Goal: Check status: Check status

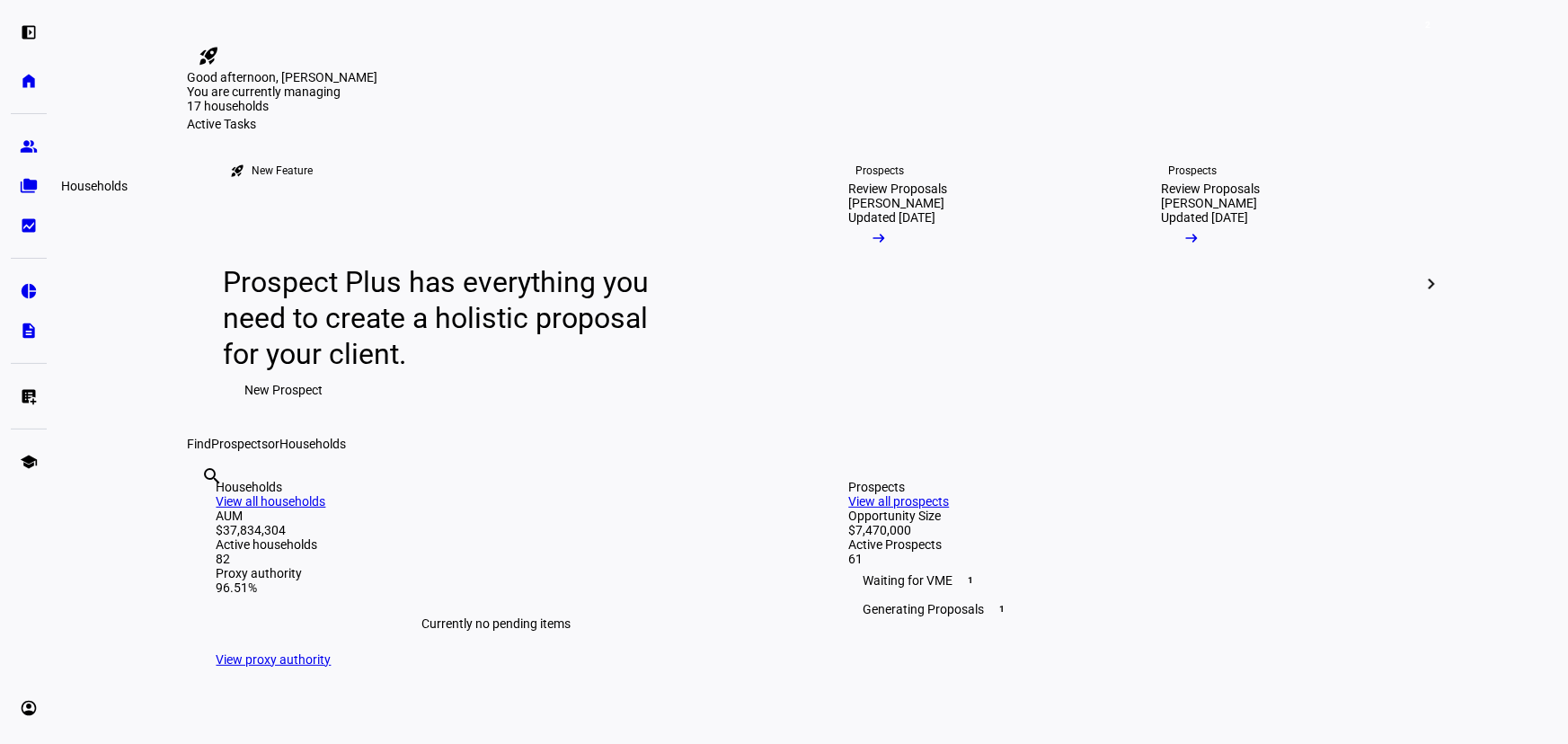
click at [38, 189] on link "folder_copy Households" at bounding box center [28, 185] width 36 height 36
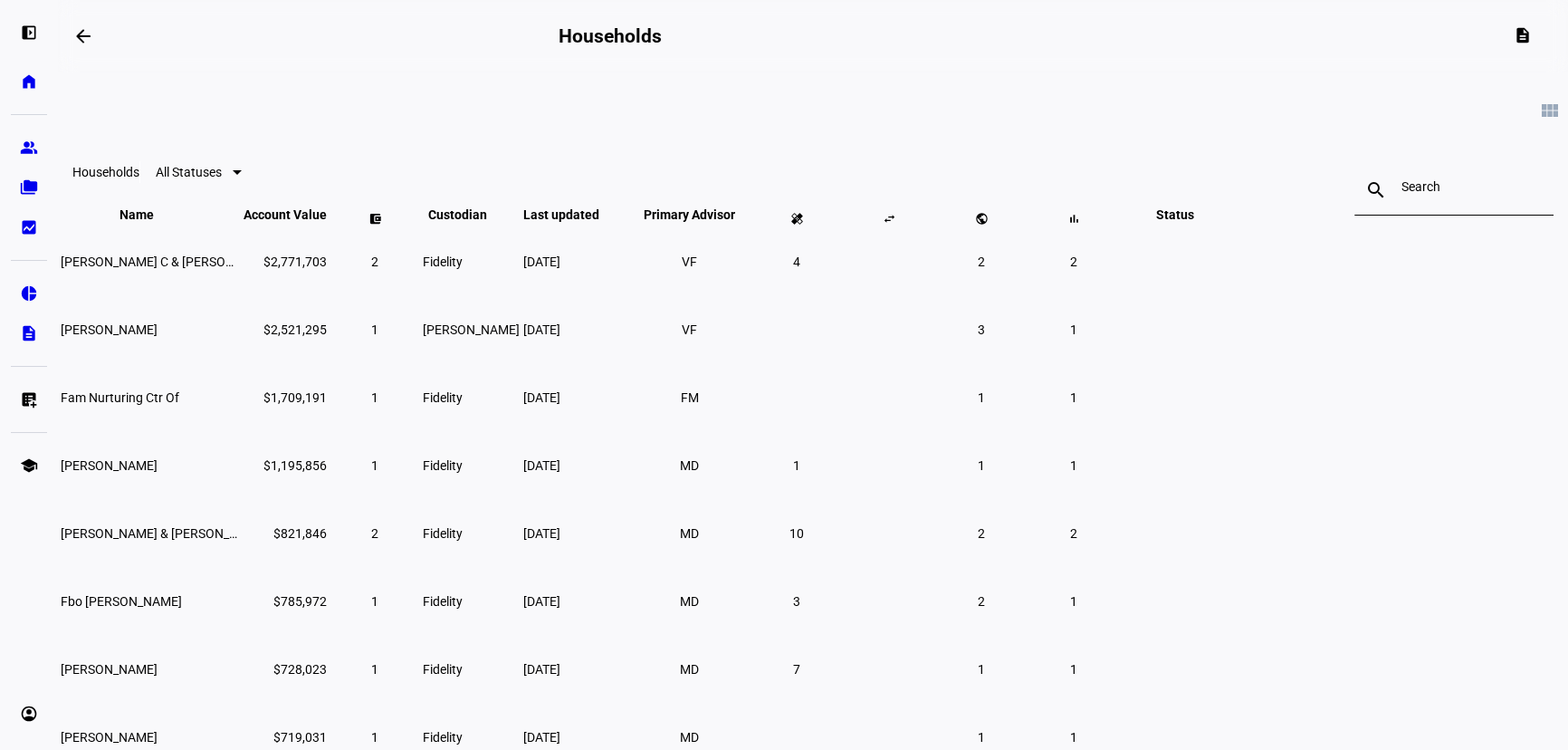
click at [1401, 188] on input at bounding box center [1453, 186] width 105 height 15
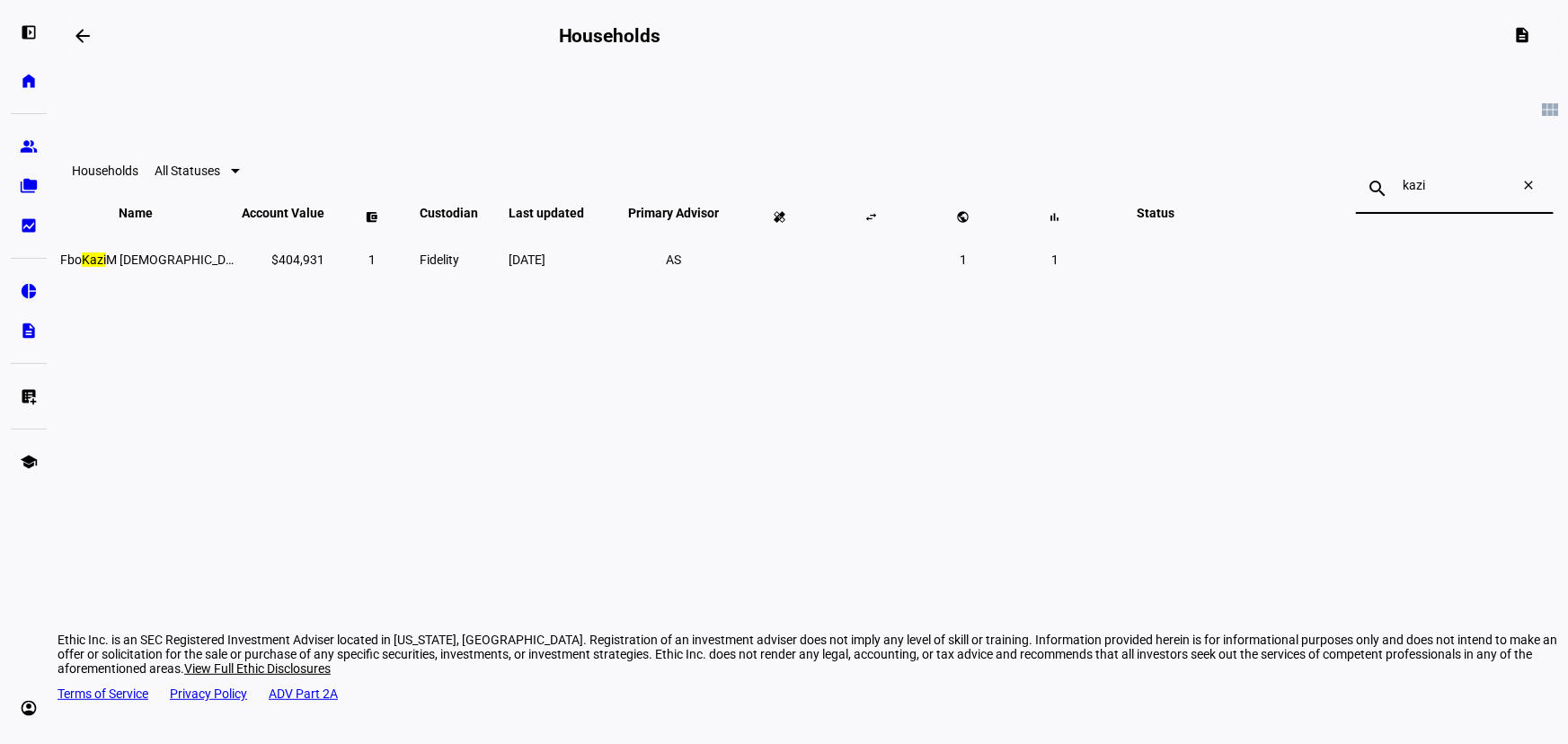
type input "kazi"
click at [417, 292] on td "1" at bounding box center [372, 258] width 90 height 65
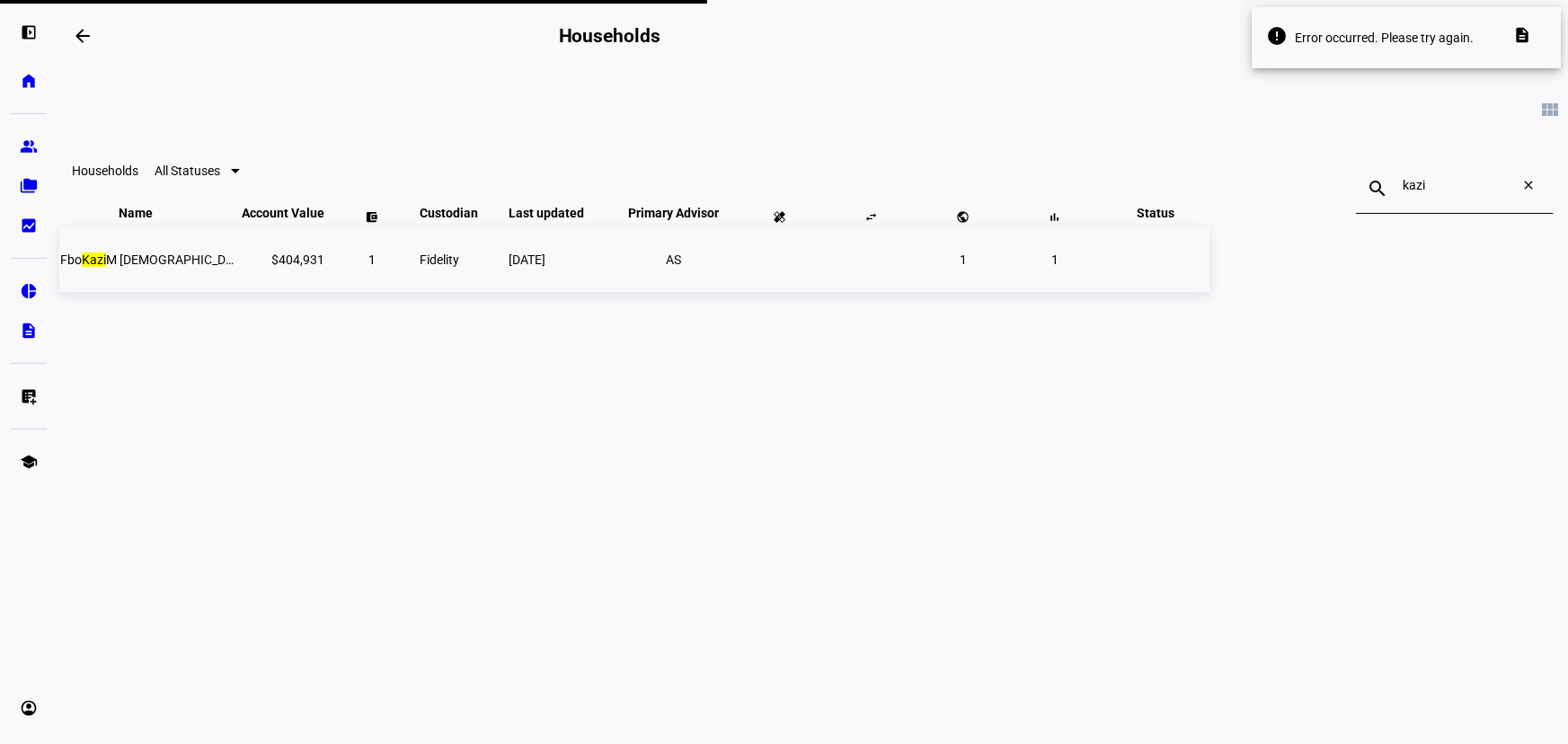
click at [326, 292] on td "$404,931" at bounding box center [283, 258] width 85 height 65
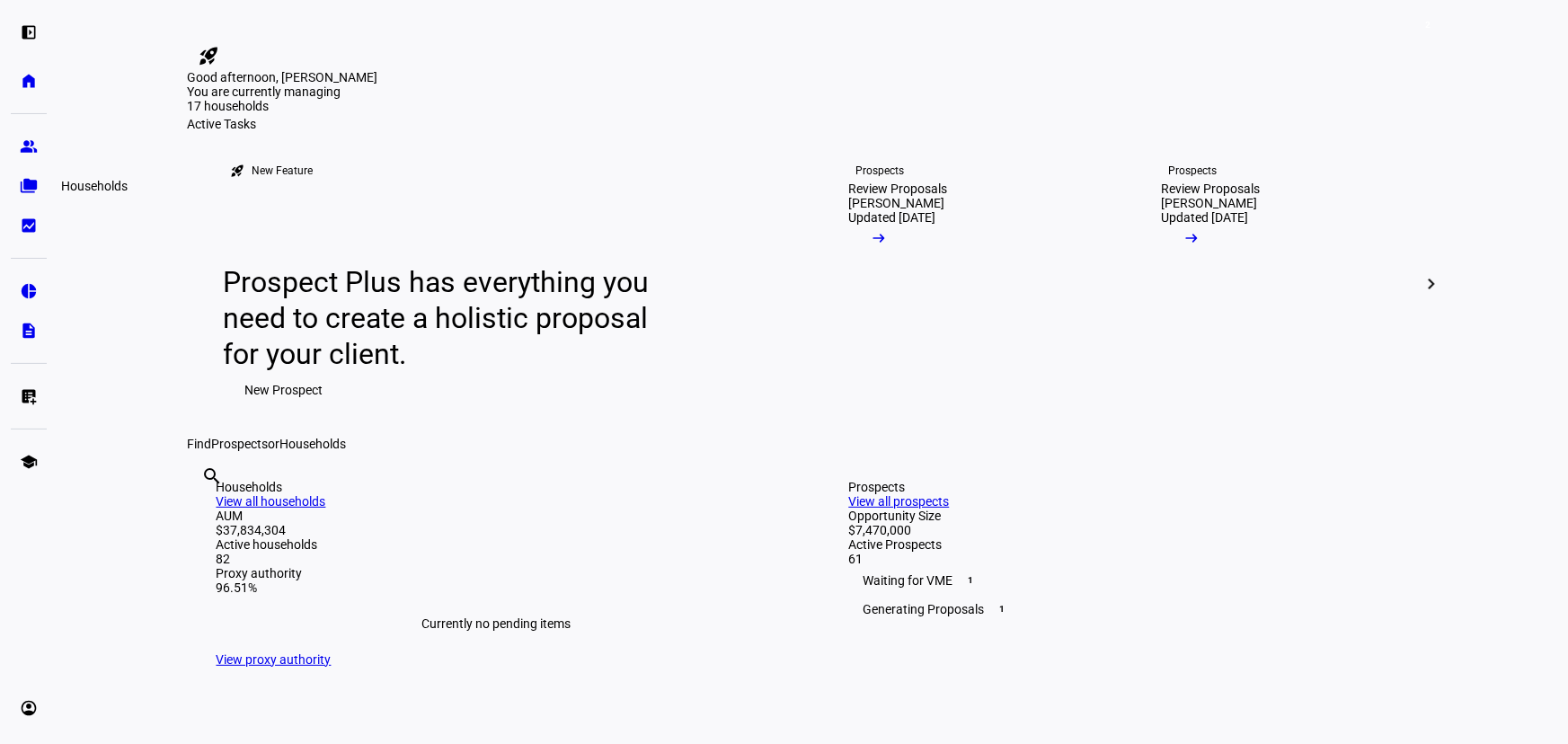
click at [31, 196] on link "folder_copy Households" at bounding box center [28, 185] width 36 height 36
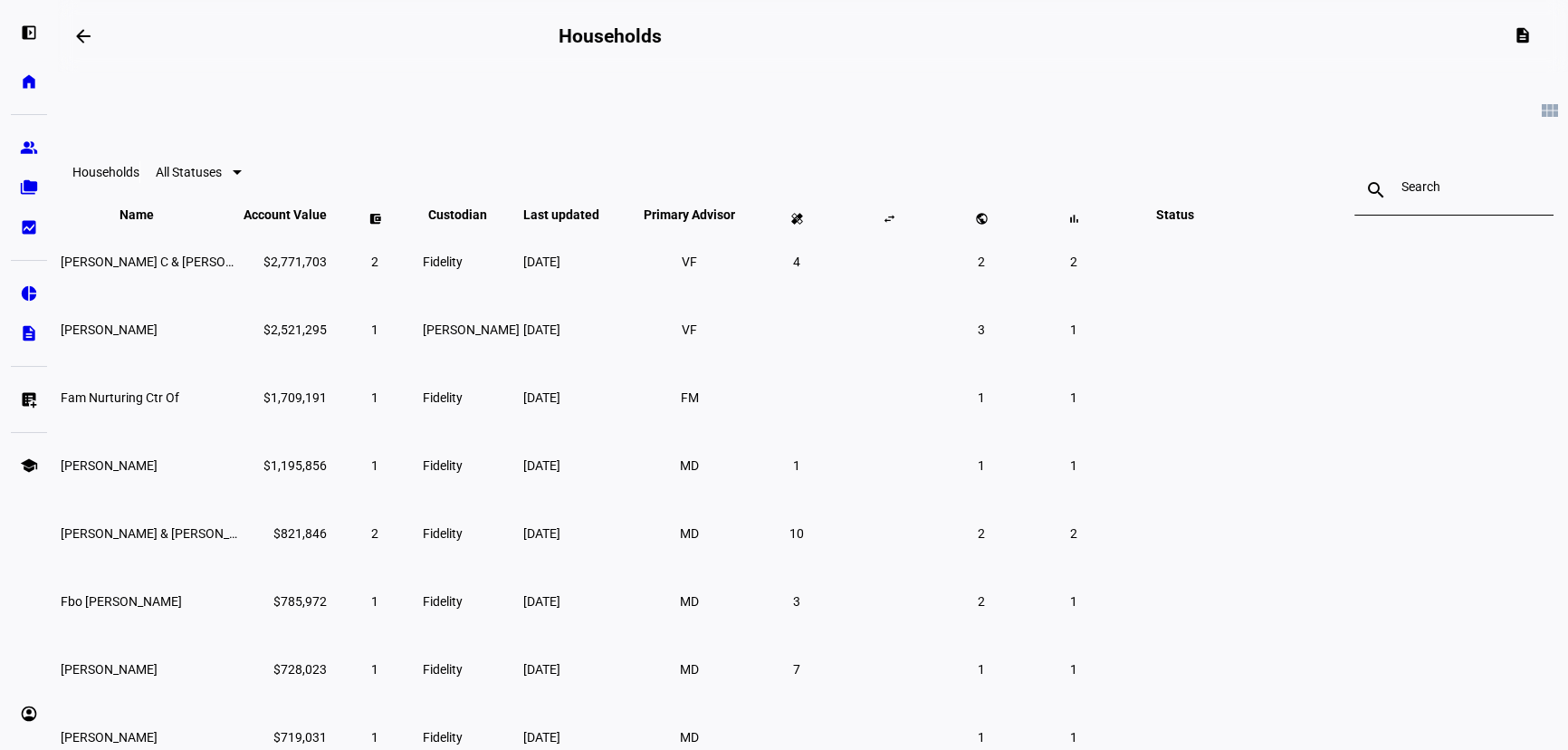
click at [1354, 186] on mat-icon "search" at bounding box center [1375, 190] width 43 height 22
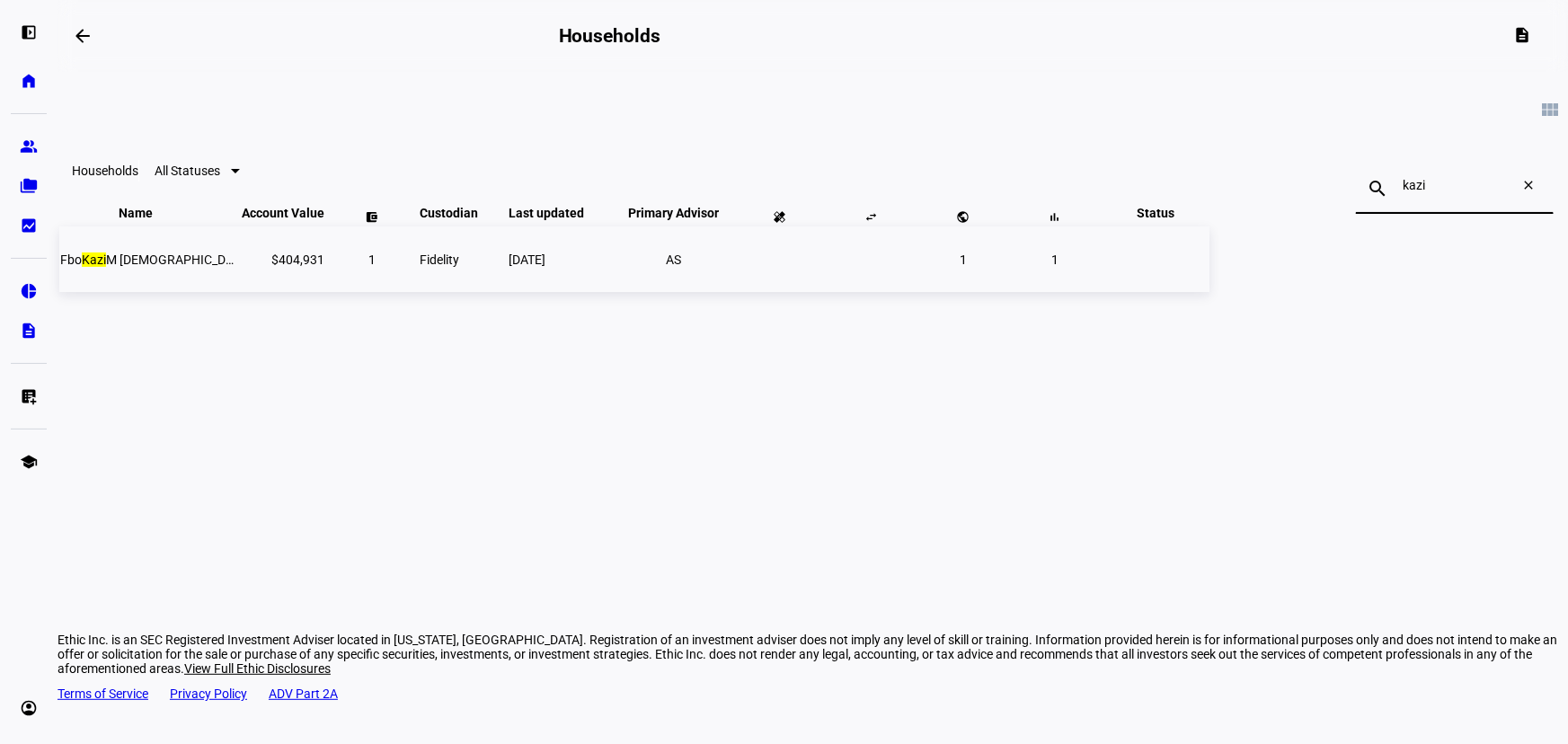
type input "kazi"
click at [545, 267] on span "[DATE]" at bounding box center [528, 259] width 37 height 15
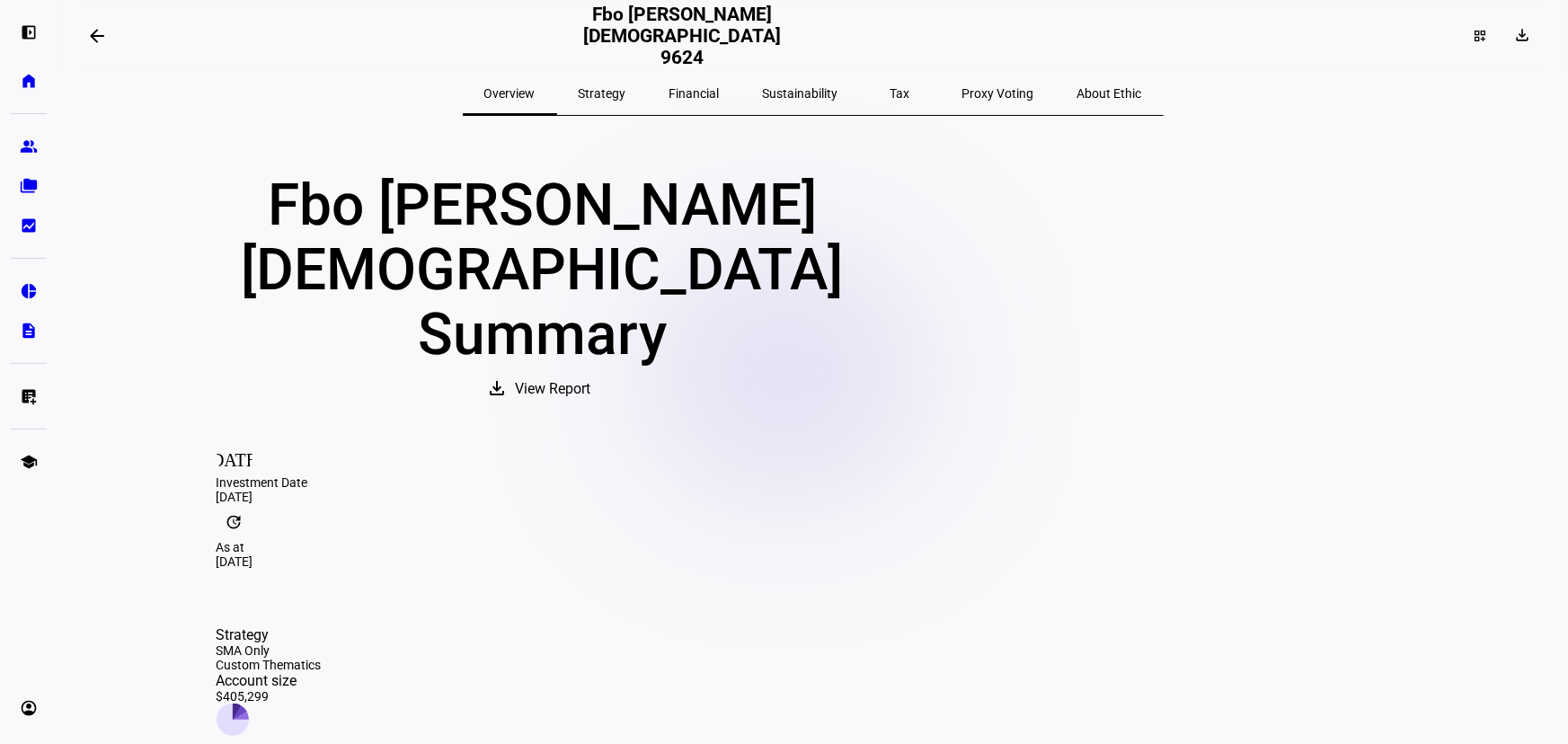
click at [626, 95] on span "Strategy" at bounding box center [602, 93] width 48 height 13
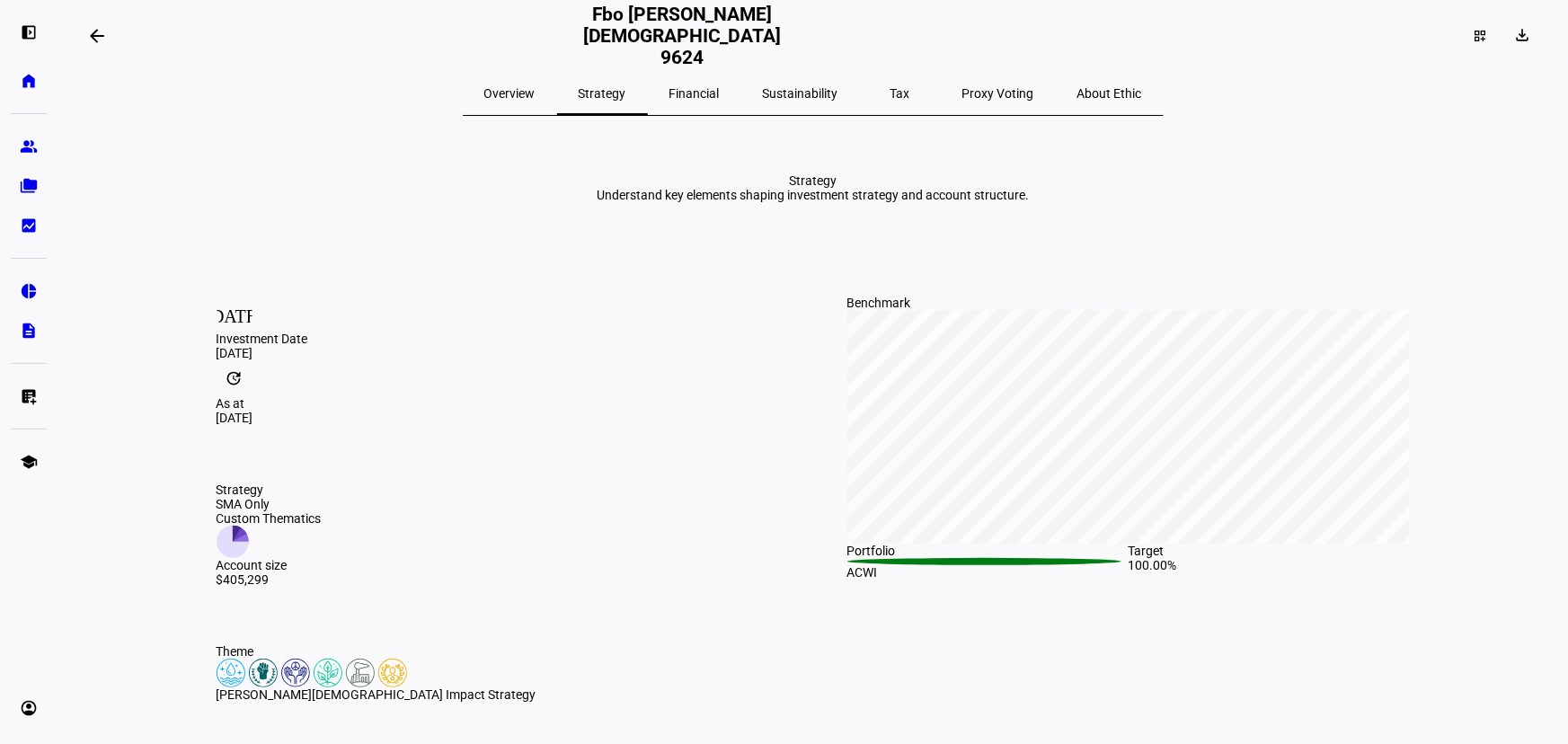
click at [709, 98] on span "Financial" at bounding box center [694, 93] width 51 height 13
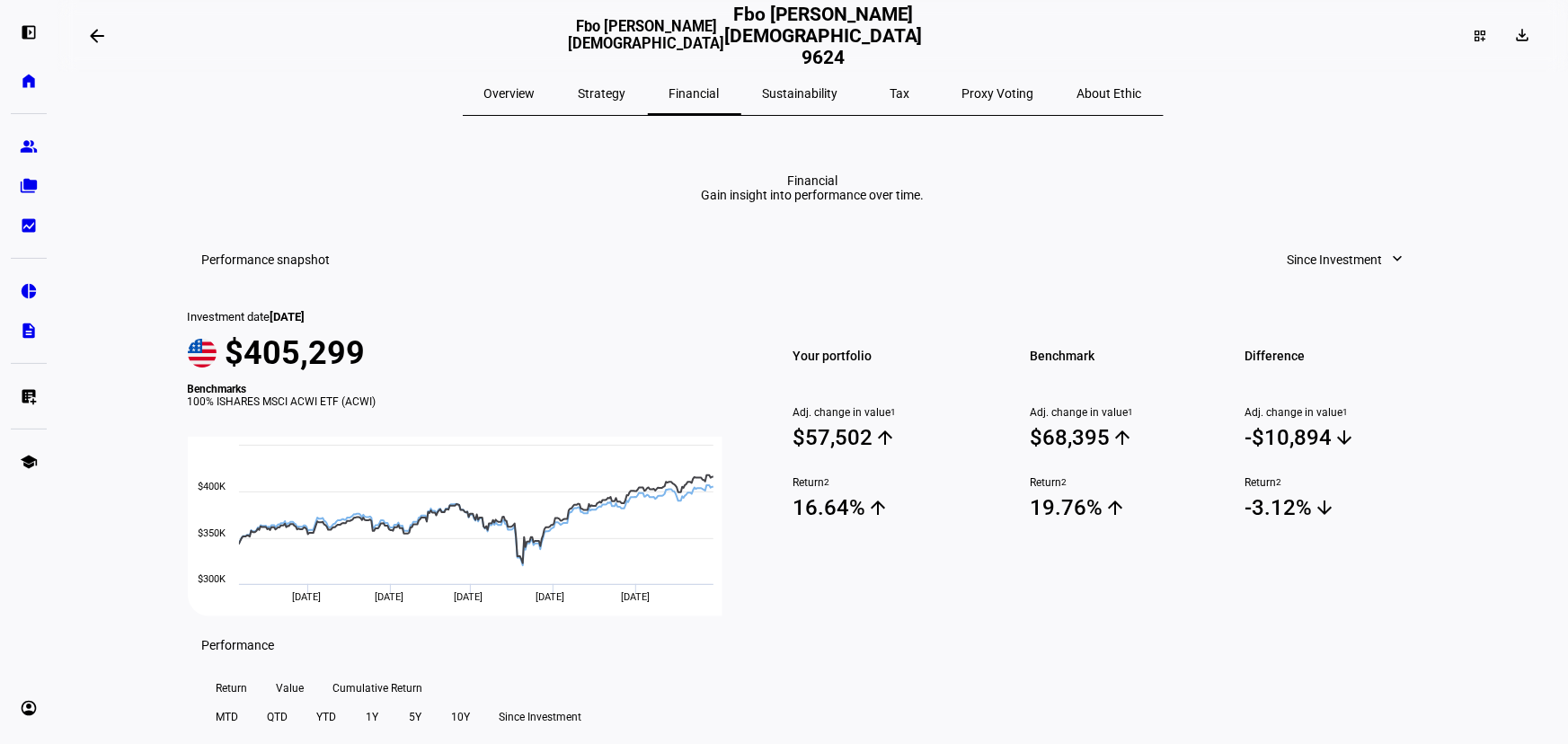
click at [793, 97] on span "Sustainability" at bounding box center [800, 93] width 75 height 13
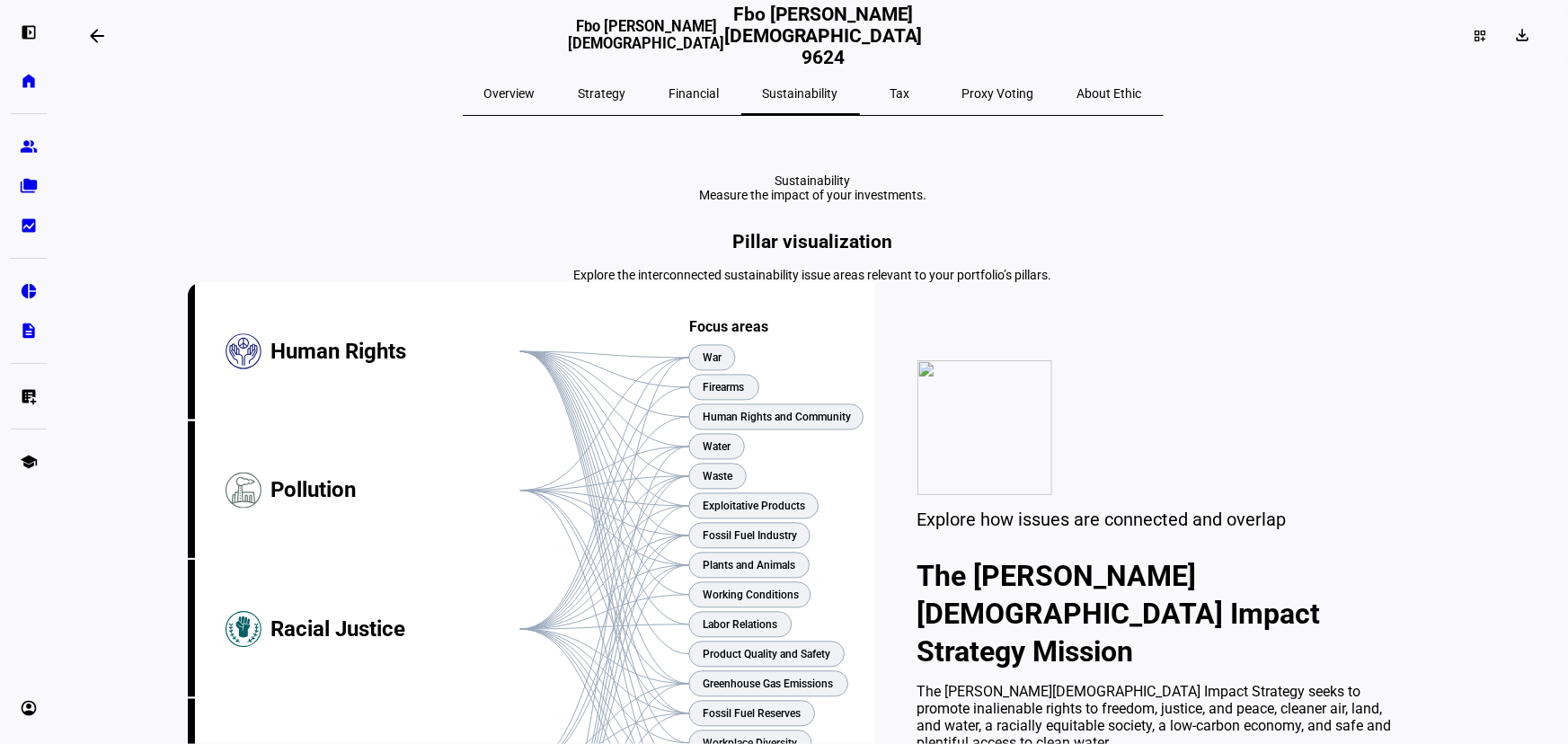
click at [890, 99] on span "Tax" at bounding box center [900, 93] width 20 height 13
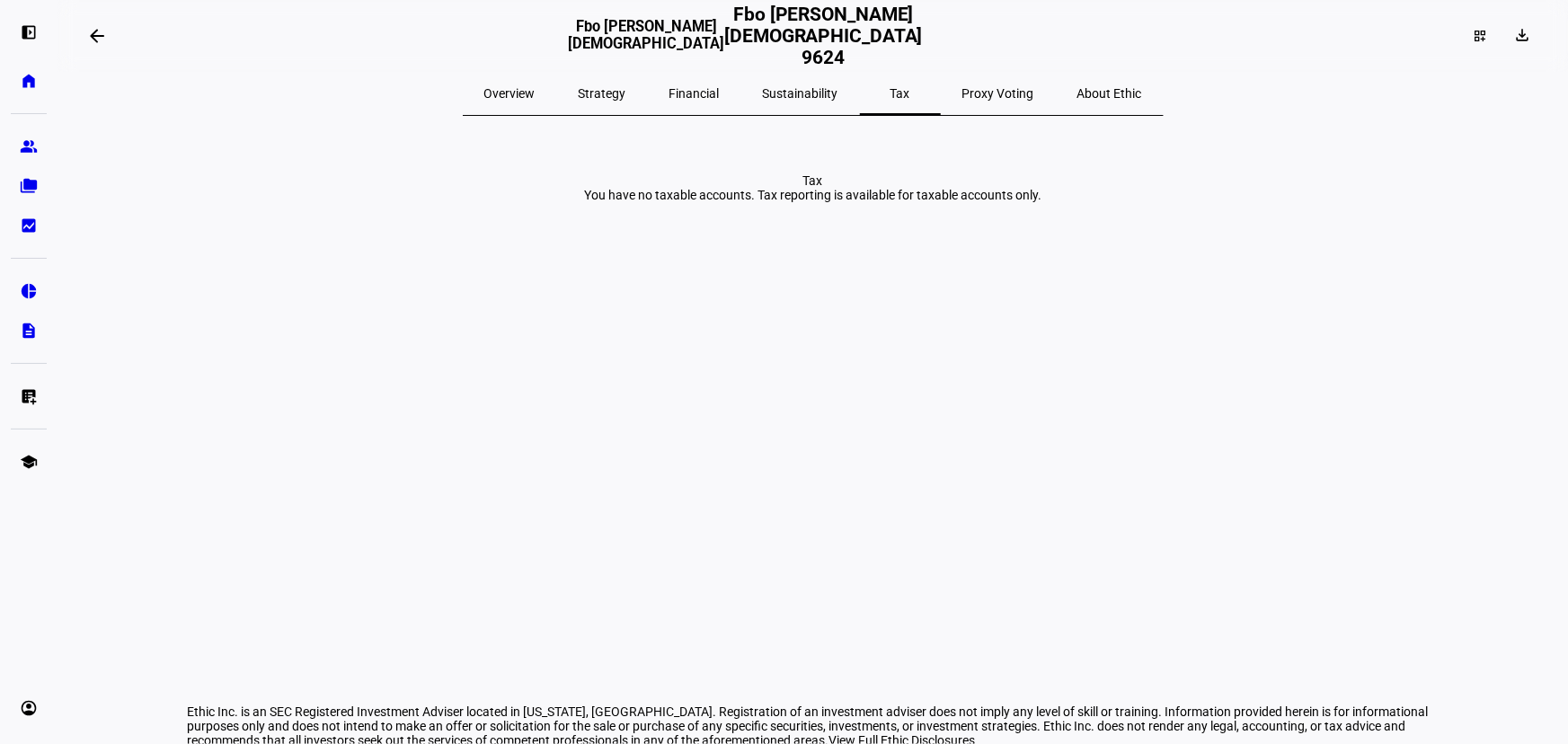
click at [535, 96] on span "Overview" at bounding box center [510, 93] width 52 height 13
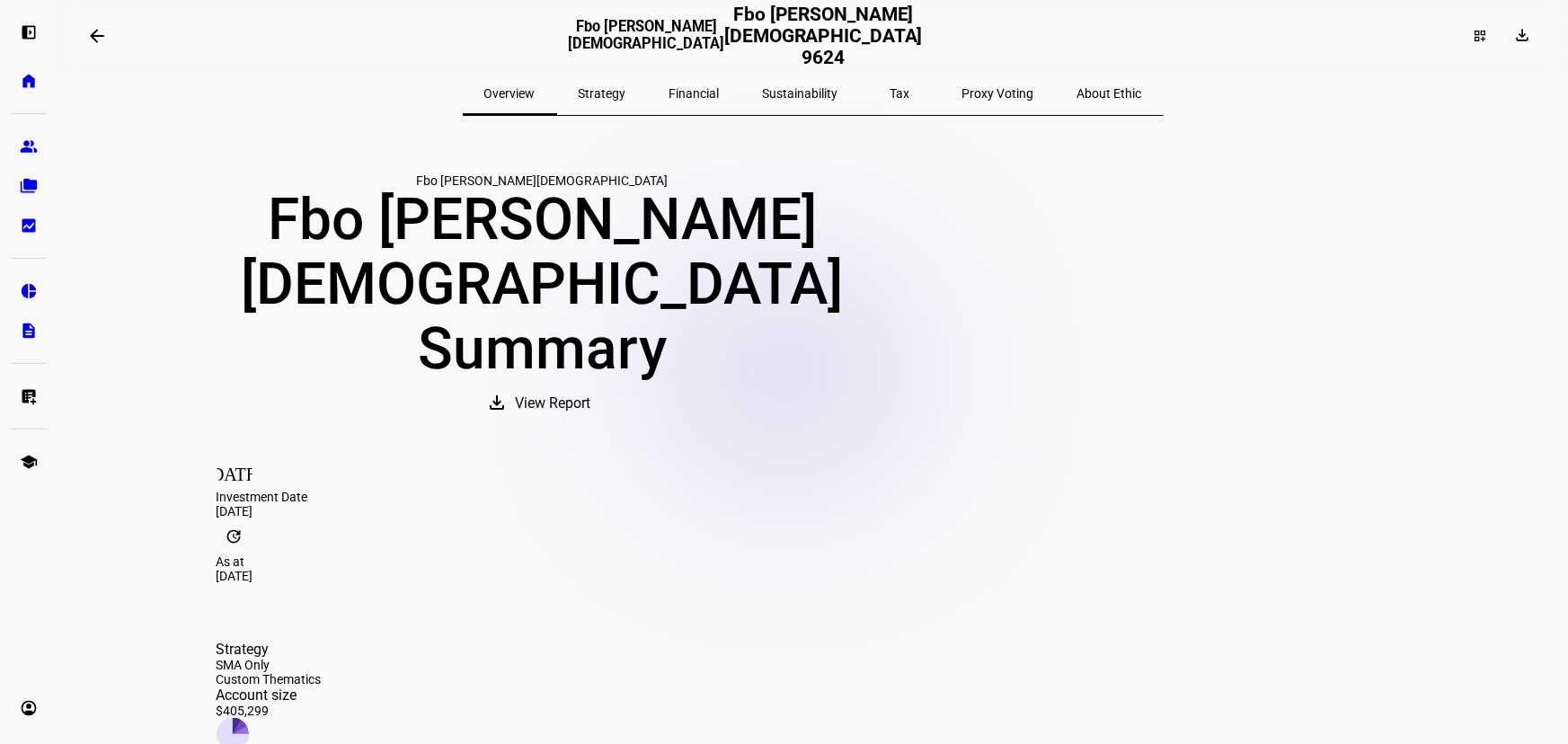
click at [699, 96] on span "Financial" at bounding box center [694, 93] width 51 height 13
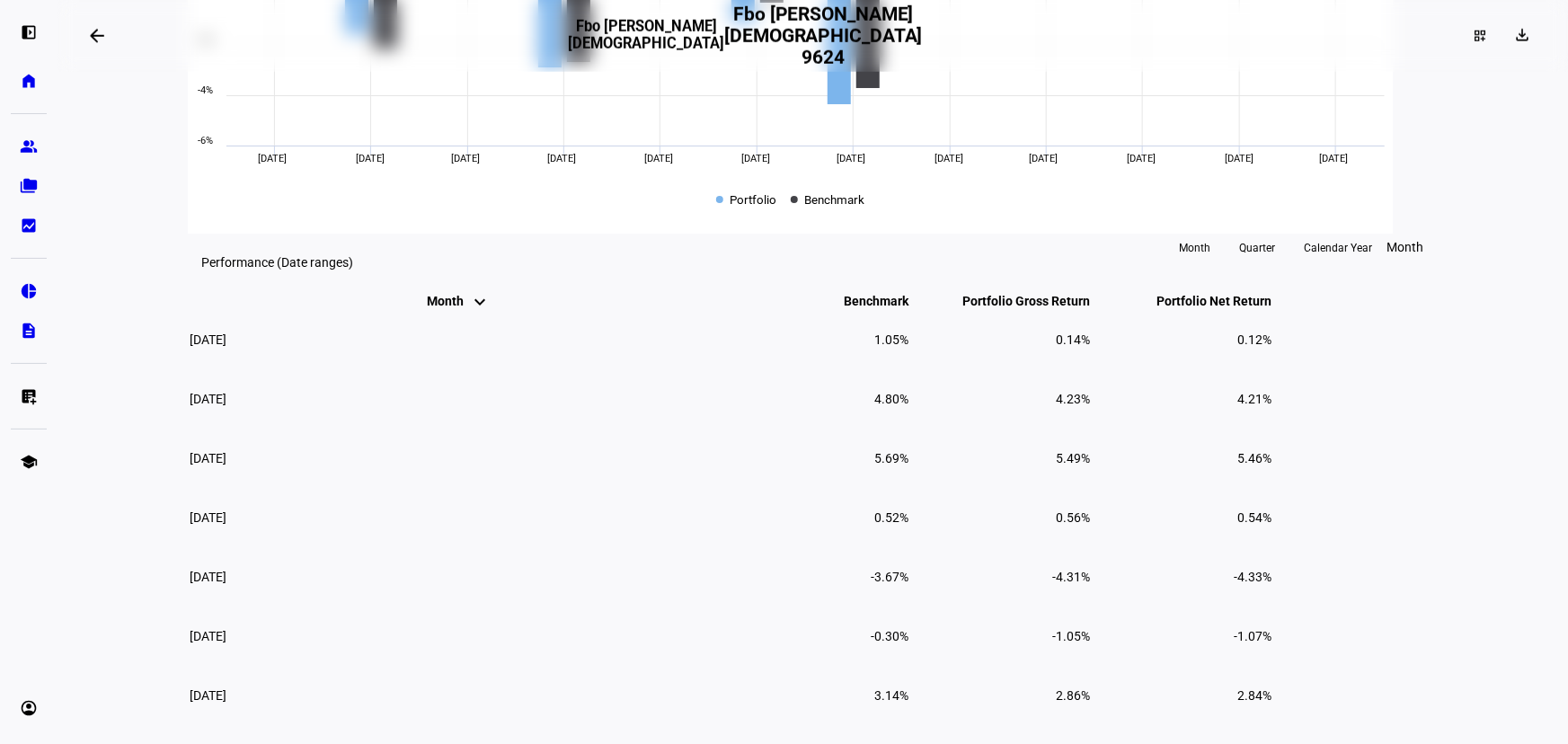
scroll to position [571, 0]
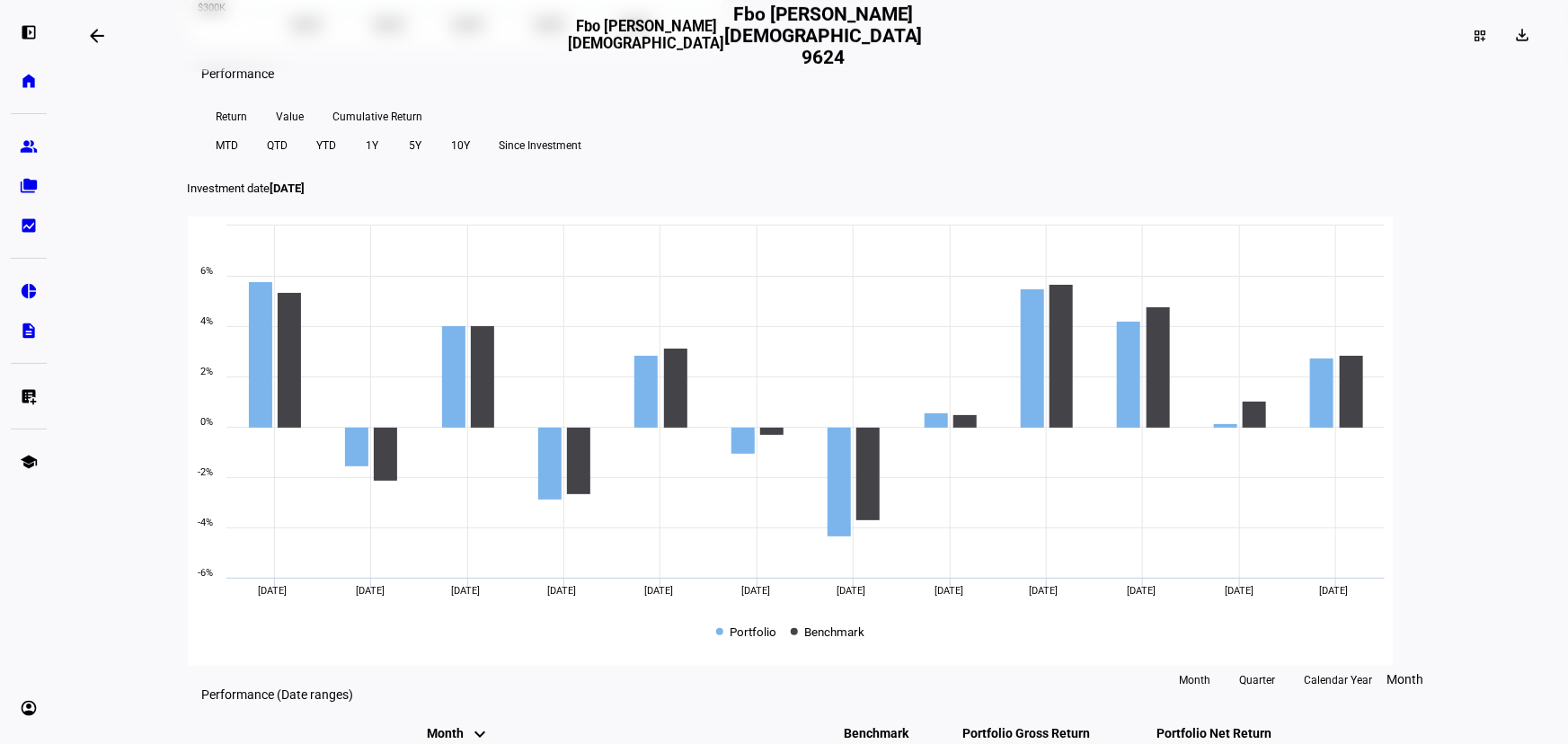
click at [289, 132] on span "Value" at bounding box center [291, 116] width 28 height 28
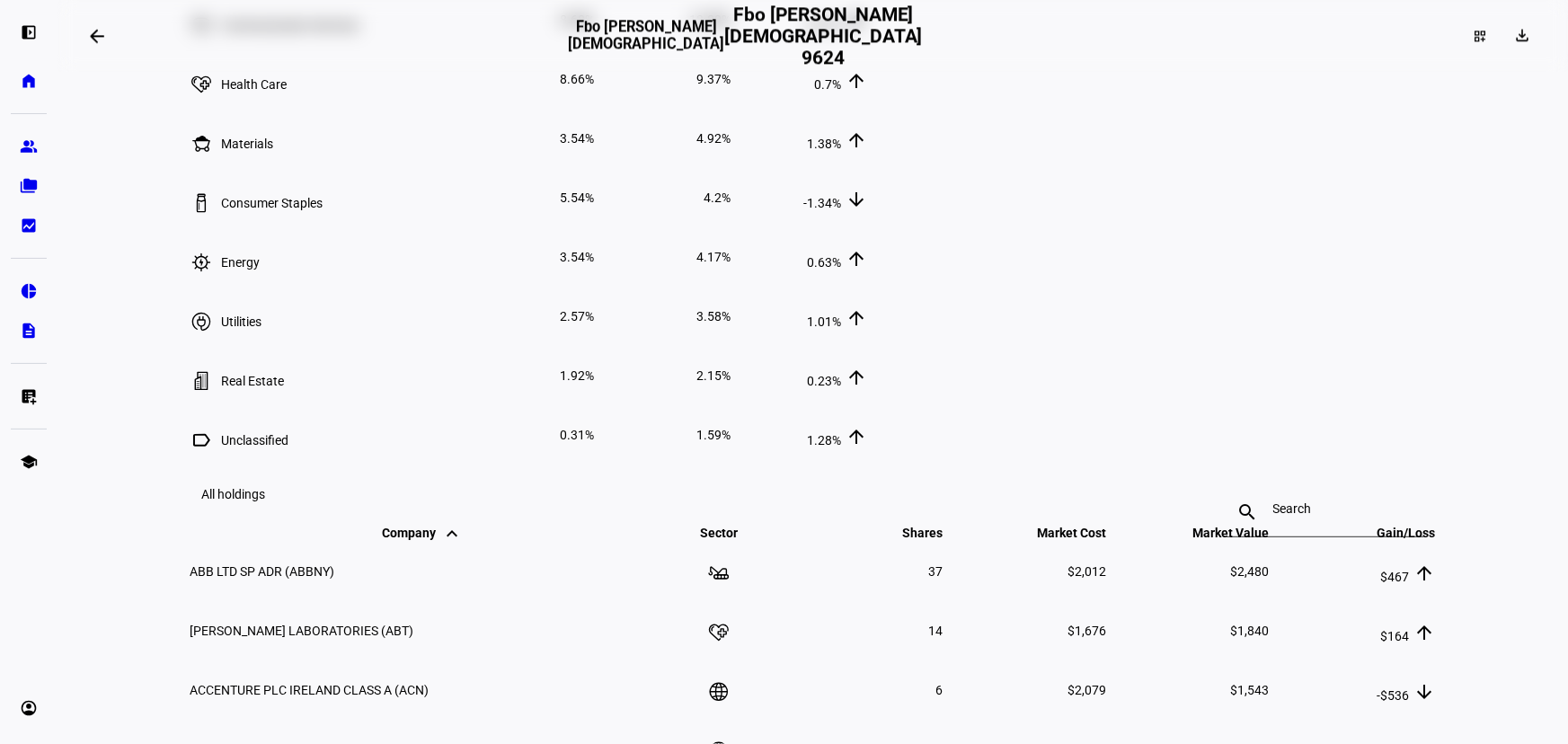
scroll to position [2205, 0]
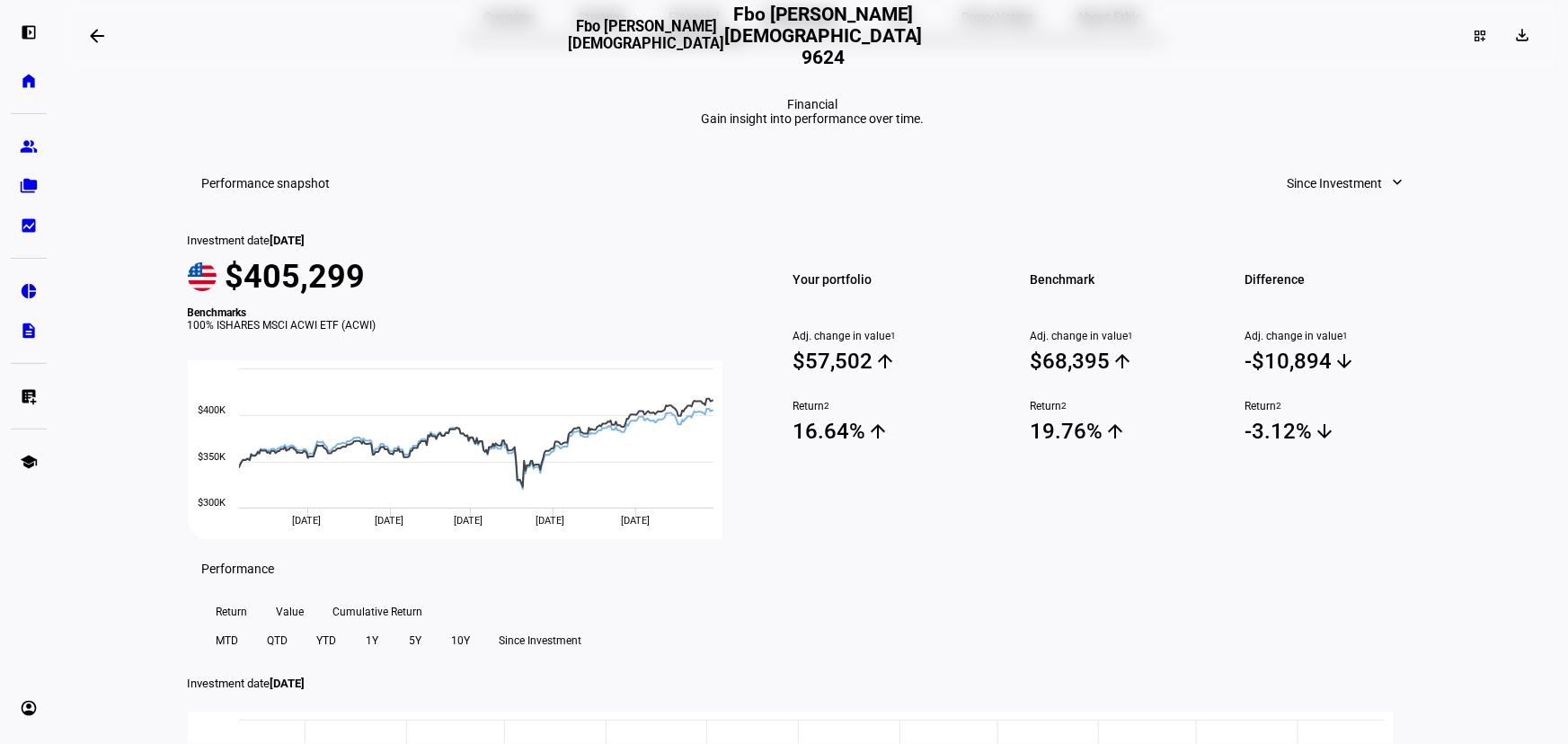
scroll to position [0, 0]
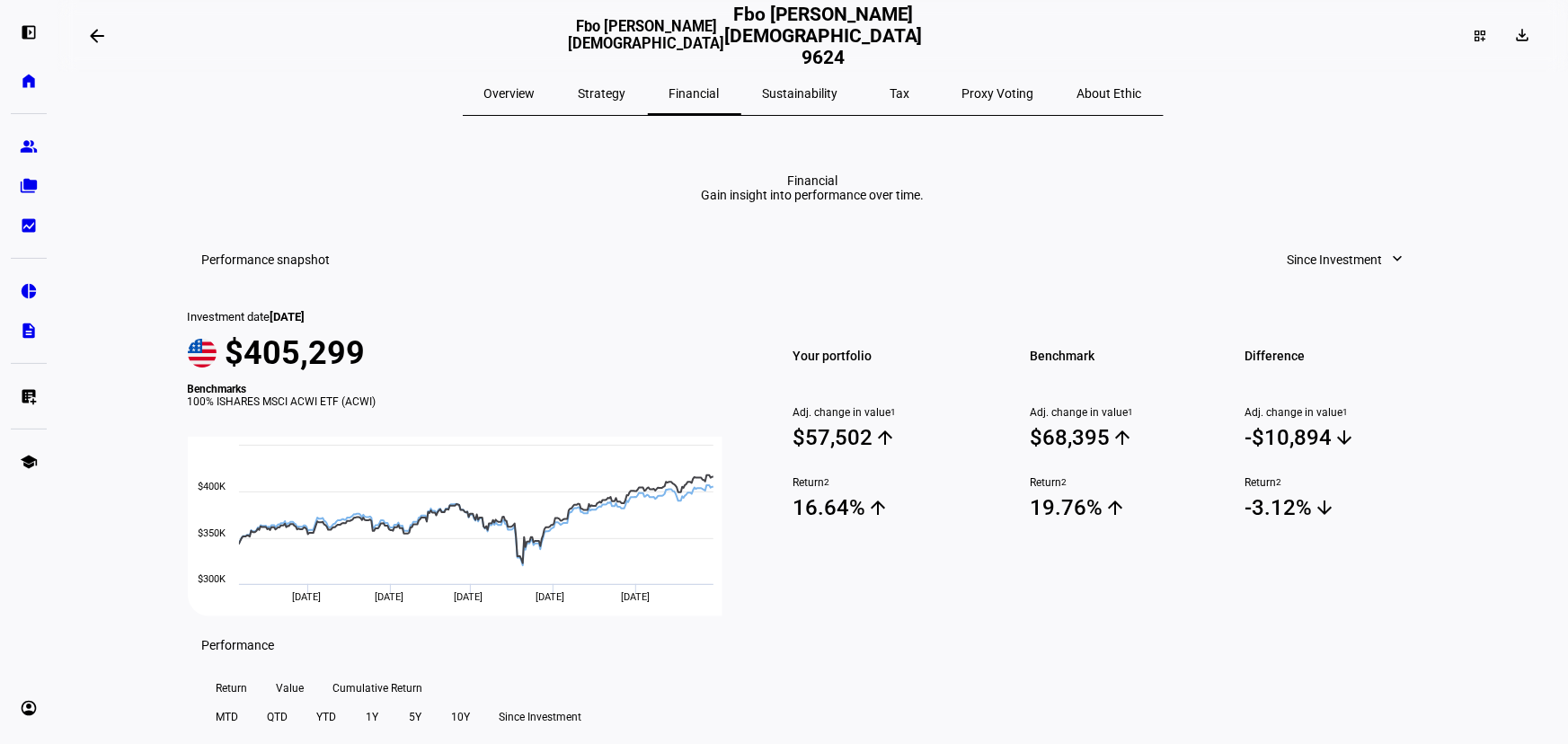
click at [806, 94] on span "Sustainability" at bounding box center [800, 93] width 75 height 13
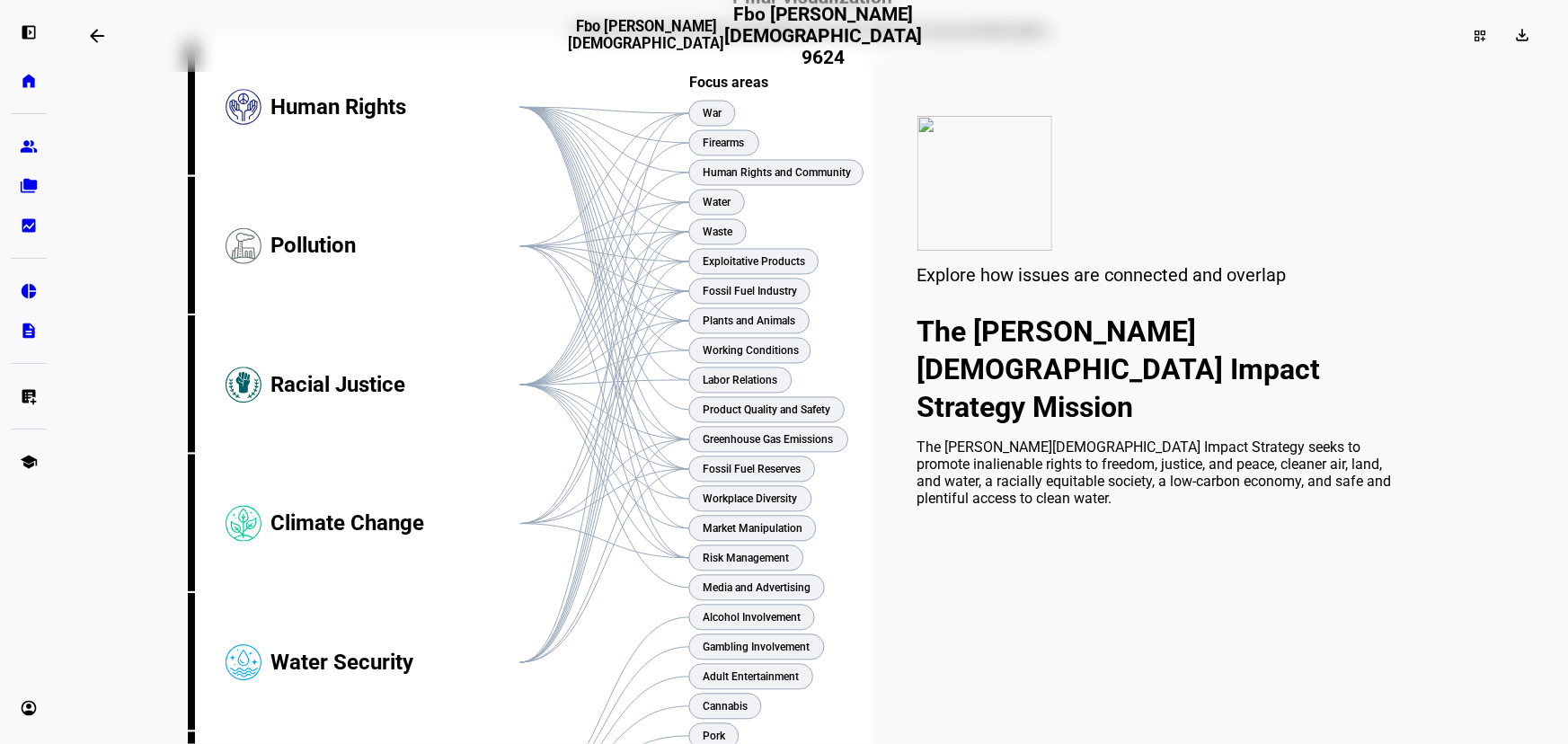
scroll to position [571, 0]
